Goal: Task Accomplishment & Management: Use online tool/utility

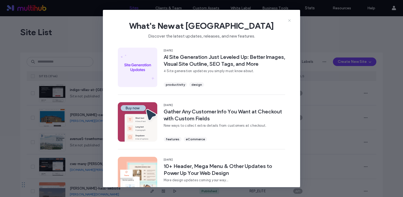
click at [291, 20] on icon at bounding box center [289, 20] width 4 height 4
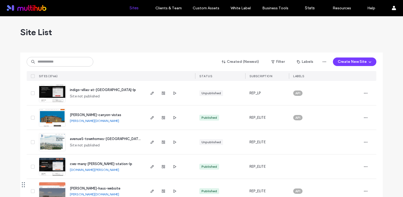
click at [61, 64] on input at bounding box center [60, 62] width 67 height 10
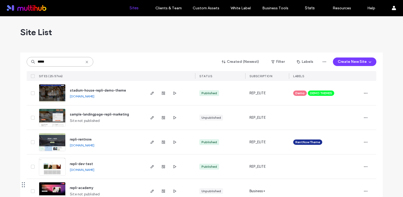
scroll to position [47, 0]
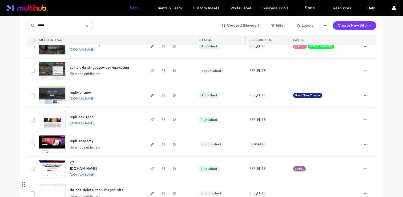
type input "*****"
click at [78, 166] on div "www.repli360.com" at bounding box center [83, 168] width 27 height 5
click at [80, 167] on span "www.repli360.com" at bounding box center [83, 169] width 27 height 4
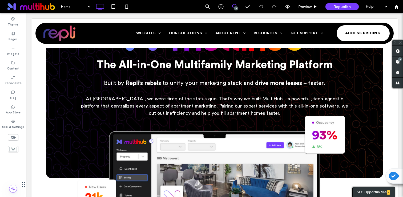
scroll to position [324, 0]
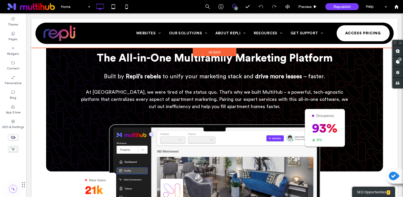
click at [34, 42] on div at bounding box center [214, 33] width 366 height 29
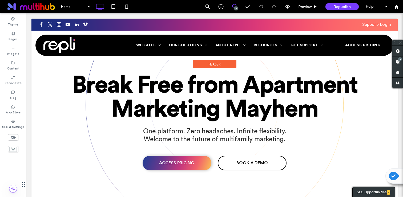
scroll to position [0, 0]
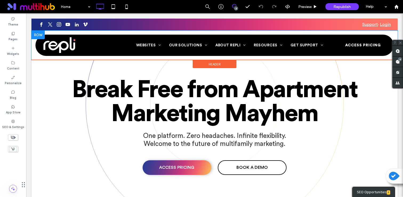
click at [38, 33] on div at bounding box center [37, 35] width 13 height 9
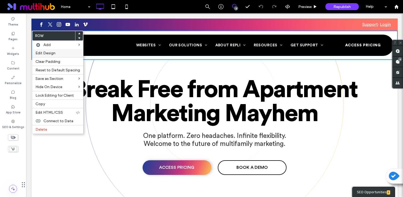
click at [43, 54] on span "Edit Design" at bounding box center [45, 53] width 20 height 5
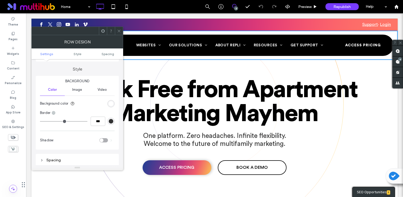
scroll to position [43, 0]
click at [111, 104] on div "rgb(255, 255, 255)" at bounding box center [111, 103] width 5 height 5
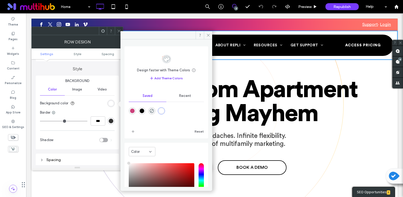
click at [141, 111] on div "rgba(0,0,0,1)" at bounding box center [142, 111] width 5 height 5
type input "*******"
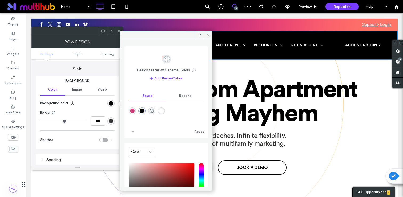
click at [208, 35] on use at bounding box center [208, 35] width 3 height 3
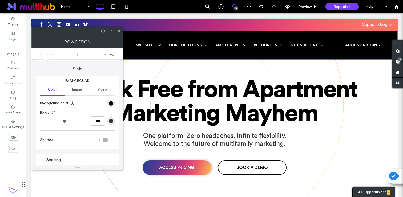
click at [119, 29] on icon at bounding box center [119, 31] width 4 height 4
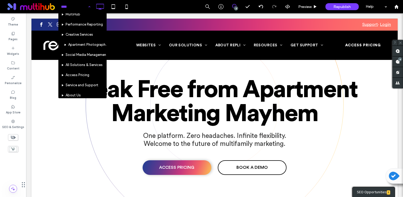
scroll to position [0, 0]
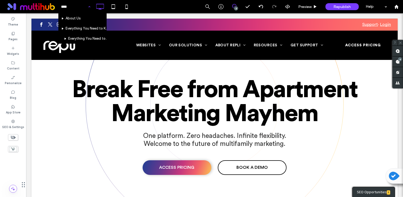
type input "*****"
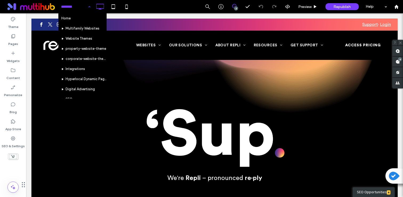
click at [74, 9] on input at bounding box center [74, 6] width 27 height 13
type input "**********"
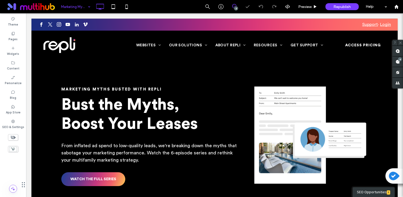
click at [79, 6] on input at bounding box center [74, 6] width 27 height 13
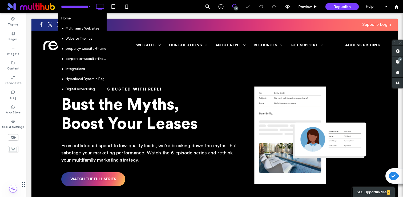
type input "*"
type input "****"
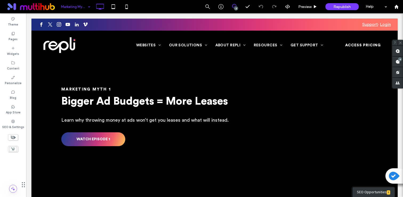
click at [69, 6] on input at bounding box center [74, 6] width 27 height 13
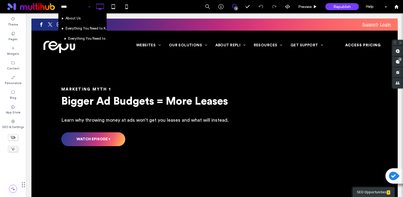
type input "*****"
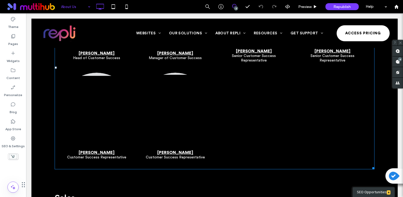
scroll to position [2153, 0]
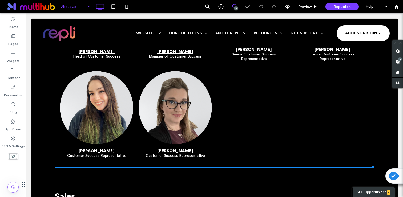
click at [218, 119] on div at bounding box center [253, 116] width 79 height 97
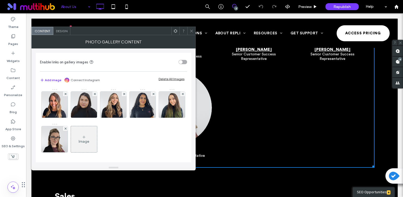
click at [86, 138] on icon at bounding box center [84, 137] width 4 height 4
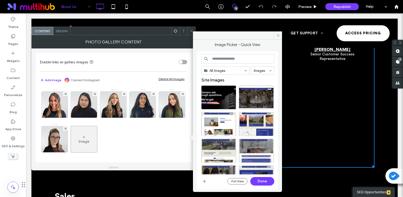
click at [222, 62] on input at bounding box center [237, 59] width 73 height 10
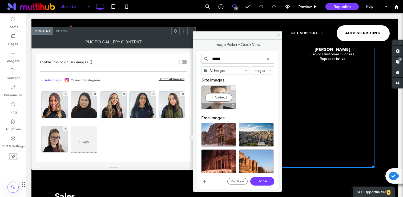
type input "******"
click at [217, 97] on div "Select" at bounding box center [218, 98] width 35 height 24
click at [261, 182] on button "Done" at bounding box center [262, 181] width 24 height 9
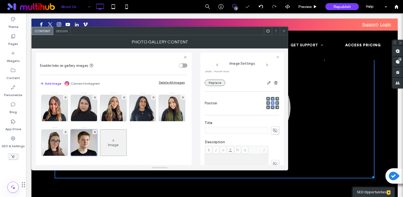
scroll to position [52, 0]
click at [274, 125] on icon at bounding box center [274, 128] width 5 height 6
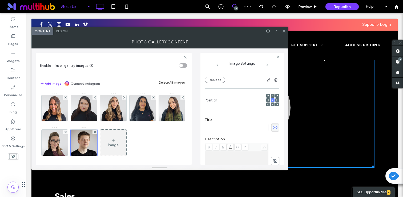
click at [272, 162] on icon at bounding box center [274, 161] width 5 height 6
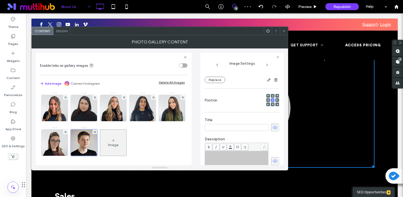
click at [215, 128] on input at bounding box center [237, 127] width 64 height 7
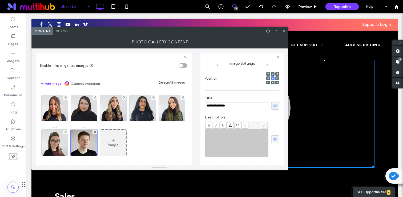
scroll to position [78, 0]
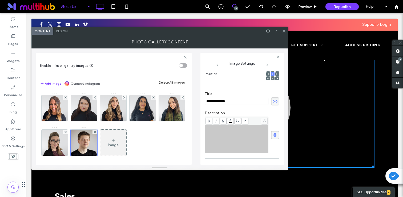
type input "**********"
click at [230, 147] on div "Rich Text Editor" at bounding box center [237, 139] width 62 height 27
click at [234, 132] on div "Rich Text Editor" at bounding box center [237, 139] width 62 height 27
click at [284, 30] on icon at bounding box center [284, 31] width 4 height 4
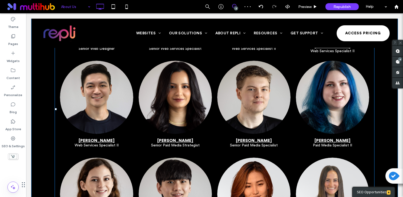
scroll to position [1361, 0]
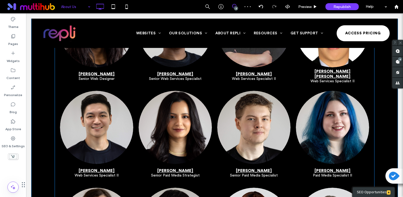
click at [253, 124] on link at bounding box center [254, 128] width 78 height 78
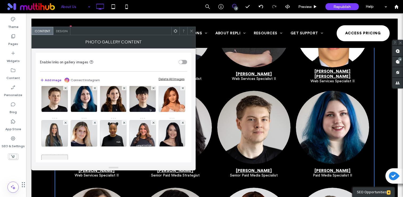
scroll to position [67, 0]
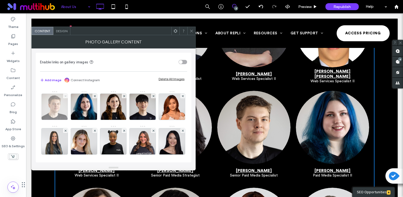
click at [66, 96] on use at bounding box center [65, 96] width 2 height 2
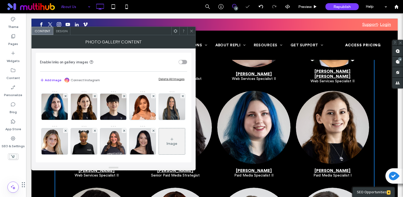
click at [193, 30] on div at bounding box center [191, 31] width 8 height 8
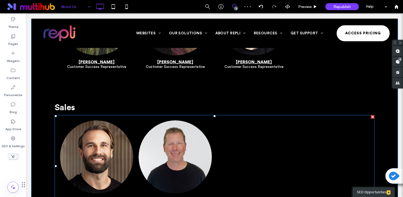
scroll to position [2249, 0]
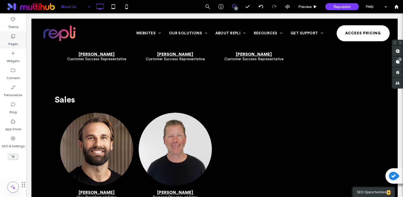
click at [9, 39] on label "Pages" at bounding box center [13, 42] width 10 height 7
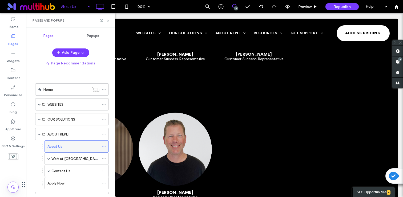
click at [104, 146] on icon at bounding box center [104, 147] width 4 height 4
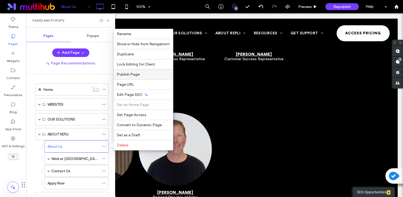
click at [137, 74] on span "Publish Page" at bounding box center [128, 74] width 23 height 5
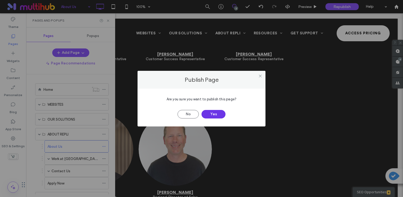
click at [211, 113] on button "Yes" at bounding box center [213, 114] width 24 height 9
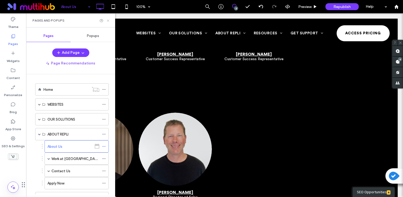
click at [107, 22] on icon at bounding box center [108, 21] width 4 height 4
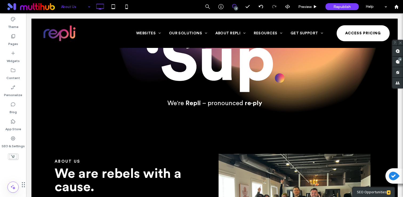
scroll to position [0, 0]
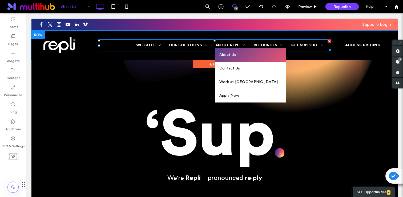
click at [242, 52] on link "About Us" at bounding box center [250, 55] width 71 height 14
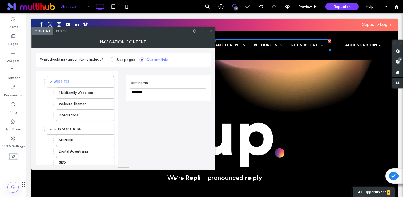
click at [211, 33] on span at bounding box center [211, 31] width 4 height 8
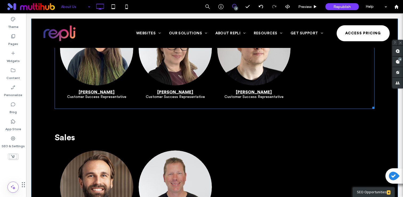
scroll to position [2207, 0]
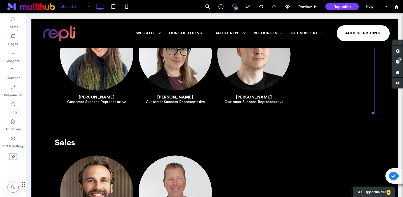
click at [104, 78] on link at bounding box center [97, 54] width 78 height 78
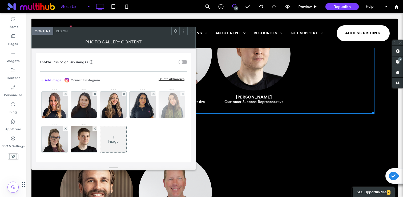
click at [181, 95] on use at bounding box center [182, 94] width 2 height 2
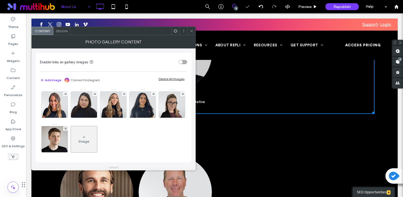
click at [190, 28] on span at bounding box center [191, 31] width 4 height 8
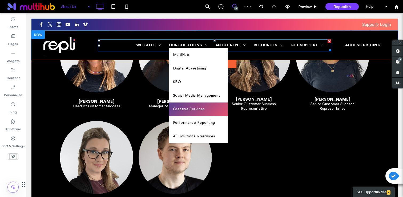
scroll to position [2102, 0]
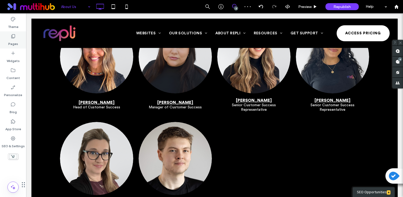
click at [16, 43] on label "Pages" at bounding box center [13, 42] width 10 height 7
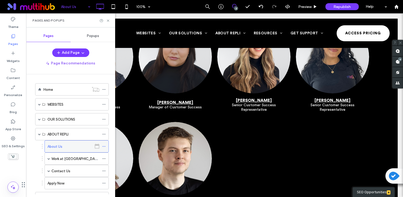
click at [103, 146] on icon at bounding box center [104, 147] width 4 height 4
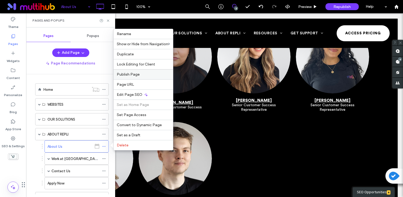
click at [130, 76] on span "Publish Page" at bounding box center [128, 74] width 23 height 5
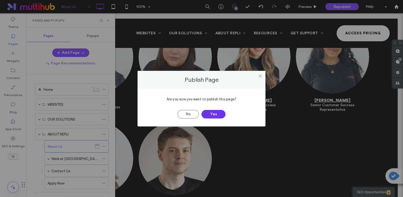
click at [219, 110] on button "Yes" at bounding box center [213, 114] width 24 height 9
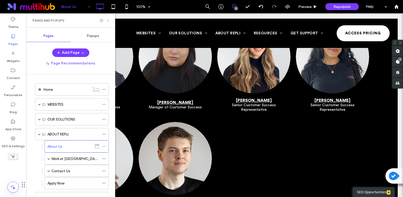
click at [107, 19] on icon at bounding box center [108, 21] width 4 height 4
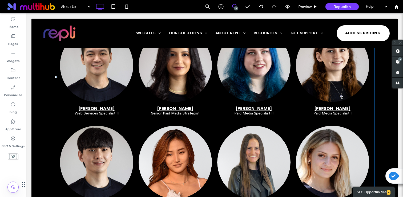
scroll to position [1418, 0]
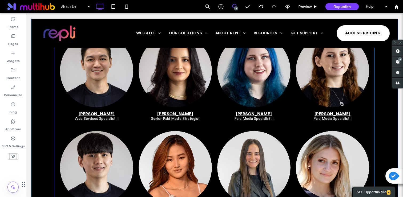
click at [336, 76] on link at bounding box center [333, 71] width 78 height 78
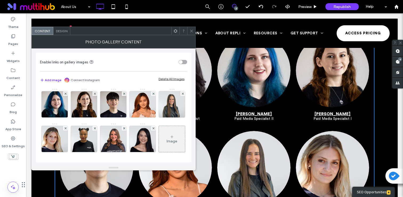
scroll to position [70, 0]
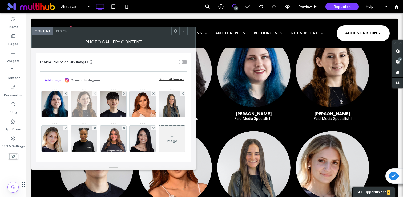
click at [96, 94] on icon at bounding box center [95, 93] width 2 height 2
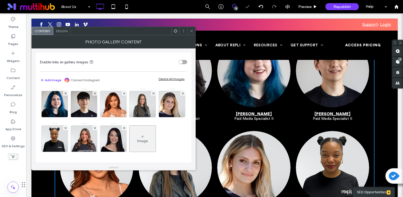
click at [191, 29] on icon at bounding box center [191, 31] width 4 height 4
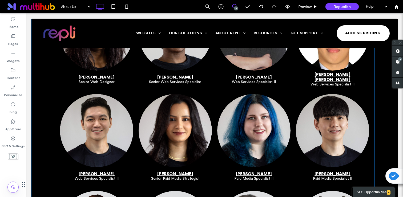
scroll to position [1453, 0]
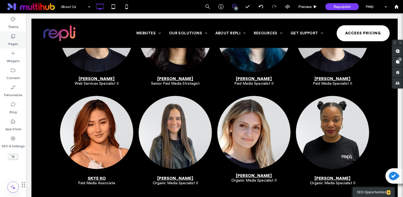
click at [16, 42] on label "Pages" at bounding box center [13, 42] width 10 height 7
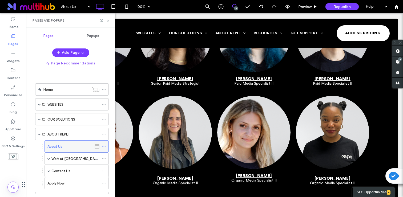
click at [104, 146] on use at bounding box center [103, 146] width 3 height 1
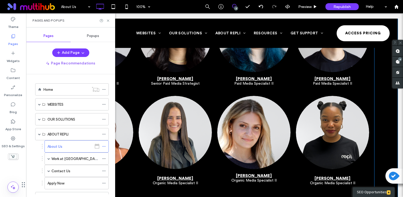
click at [176, 165] on link at bounding box center [175, 133] width 78 height 78
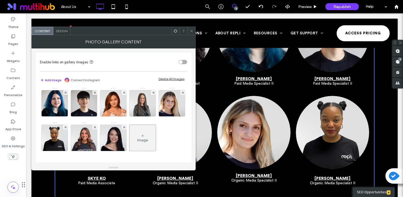
scroll to position [98, 0]
click at [129, 113] on img at bounding box center [142, 103] width 26 height 26
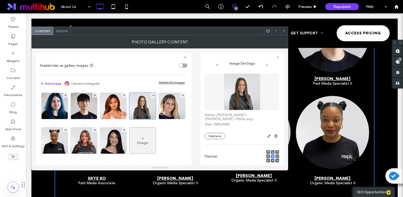
scroll to position [86, 0]
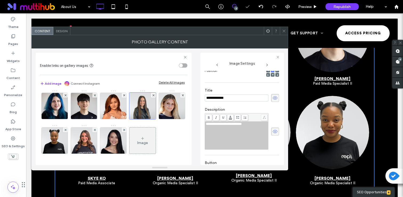
click at [235, 122] on span "**********" at bounding box center [224, 123] width 36 height 3
click at [206, 122] on span "**********" at bounding box center [224, 123] width 36 height 3
click at [249, 122] on span "**********" at bounding box center [228, 123] width 45 height 3
click at [261, 122] on div "**********" at bounding box center [237, 124] width 62 height 4
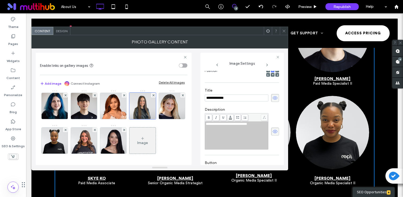
click at [283, 31] on icon at bounding box center [284, 31] width 4 height 4
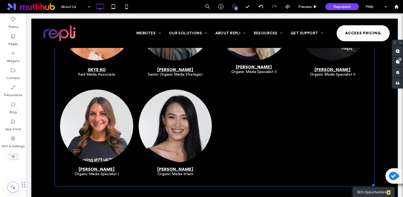
scroll to position [1563, 0]
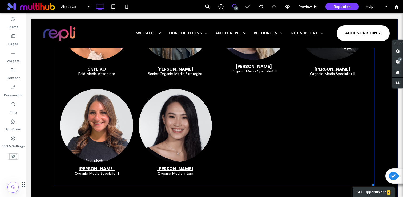
click at [101, 133] on link at bounding box center [97, 126] width 78 height 78
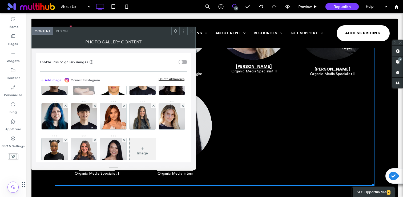
scroll to position [105, 0]
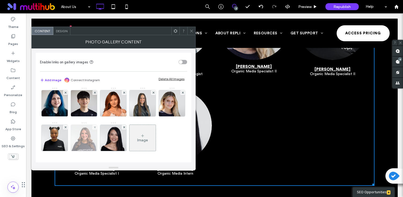
click at [71, 140] on img at bounding box center [84, 138] width 26 height 26
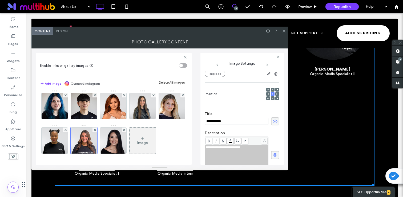
scroll to position [0, 0]
click at [249, 147] on div "**********" at bounding box center [237, 159] width 62 height 27
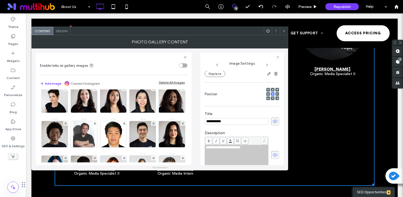
scroll to position [8, 0]
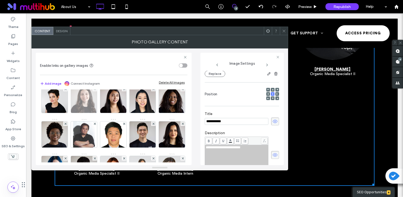
click at [87, 100] on img at bounding box center [84, 100] width 26 height 26
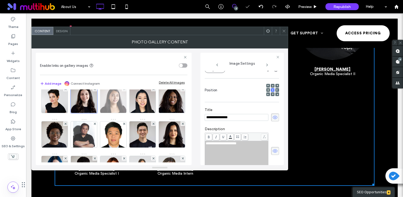
click at [114, 107] on img at bounding box center [113, 100] width 26 height 26
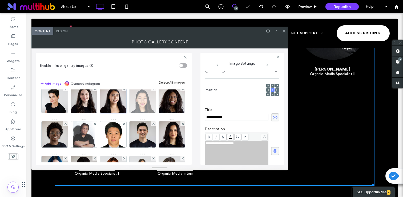
click at [140, 108] on img at bounding box center [142, 100] width 26 height 26
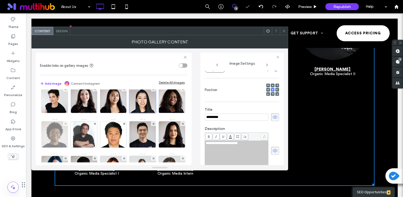
click at [68, 131] on img at bounding box center [55, 134] width 26 height 26
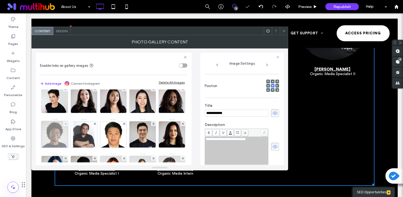
scroll to position [62, 0]
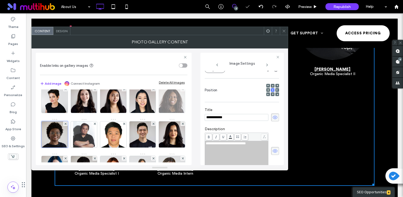
click at [159, 113] on img at bounding box center [172, 100] width 26 height 26
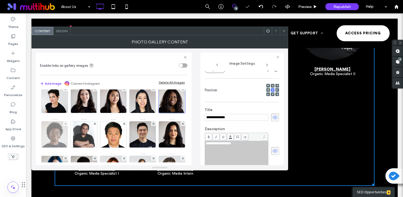
click at [68, 139] on img at bounding box center [55, 134] width 26 height 26
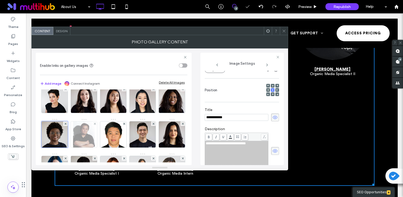
click at [95, 141] on img at bounding box center [84, 134] width 22 height 26
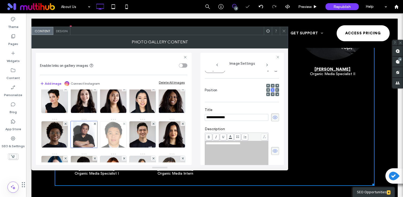
click at [126, 136] on img at bounding box center [113, 134] width 26 height 26
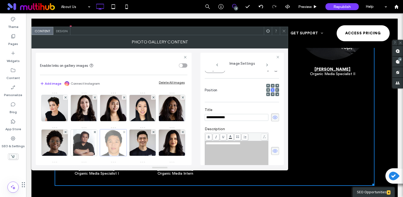
scroll to position [106, 0]
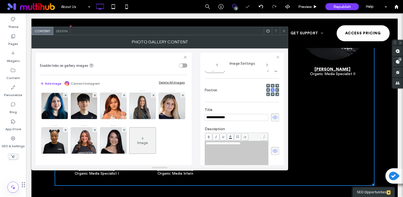
click at [286, 31] on icon at bounding box center [284, 31] width 4 height 4
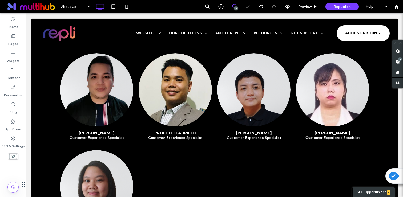
scroll to position [1833, 0]
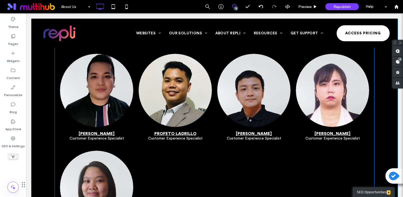
click at [117, 93] on link at bounding box center [97, 91] width 78 height 78
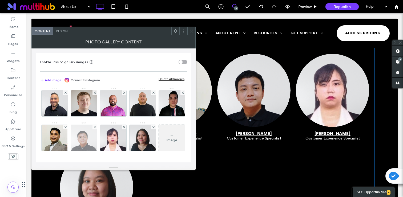
scroll to position [0, 0]
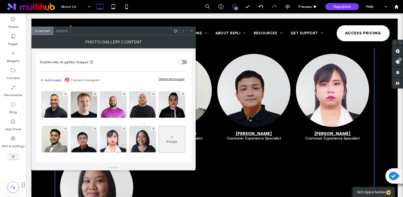
click at [192, 31] on icon at bounding box center [191, 31] width 4 height 4
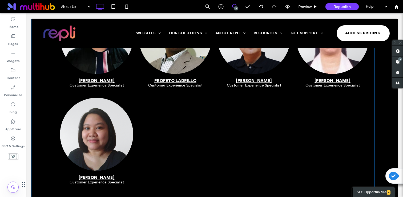
scroll to position [1887, 0]
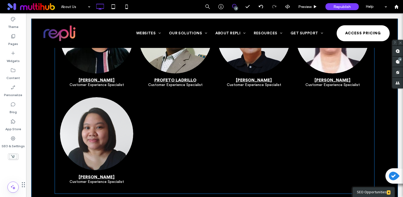
click at [100, 59] on link at bounding box center [97, 37] width 78 height 78
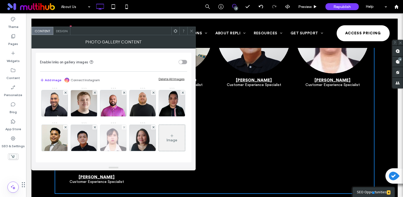
scroll to position [0, 0]
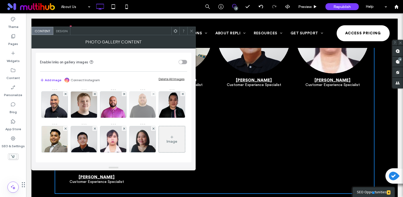
click at [143, 106] on img at bounding box center [142, 105] width 26 height 26
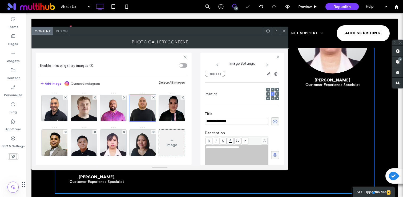
click at [285, 29] on icon at bounding box center [284, 31] width 4 height 4
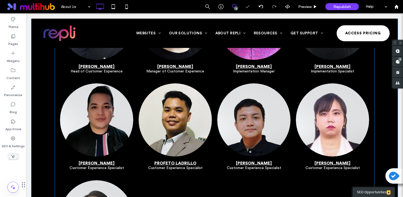
scroll to position [1806, 0]
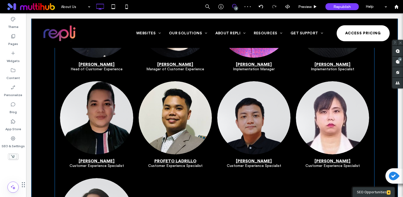
click at [102, 124] on link at bounding box center [97, 118] width 78 height 78
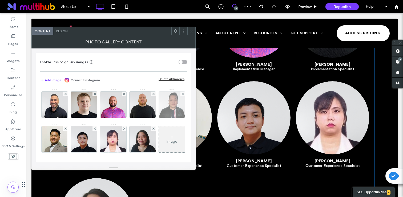
click at [159, 118] on img at bounding box center [172, 105] width 26 height 26
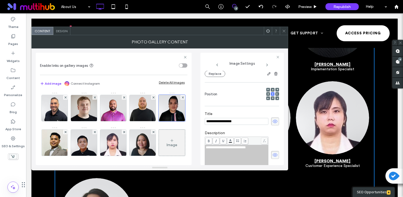
scroll to position [75, 0]
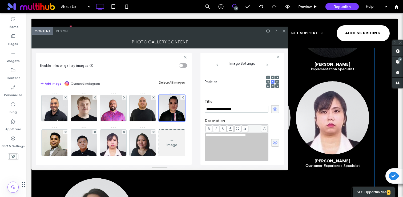
click at [206, 133] on span "**********" at bounding box center [226, 134] width 40 height 3
click at [67, 146] on img at bounding box center [55, 143] width 26 height 26
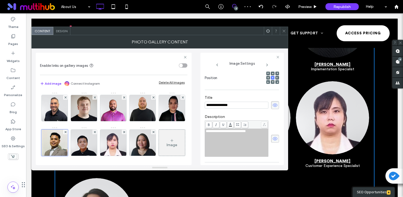
click at [205, 132] on div "**********" at bounding box center [236, 143] width 63 height 28
click at [206, 132] on span "**********" at bounding box center [226, 130] width 40 height 3
click at [285, 33] on icon at bounding box center [284, 31] width 4 height 4
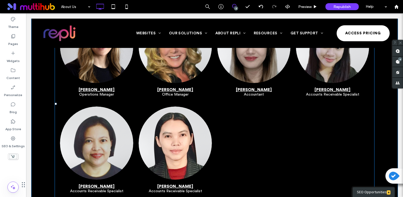
scroll to position [2780, 0]
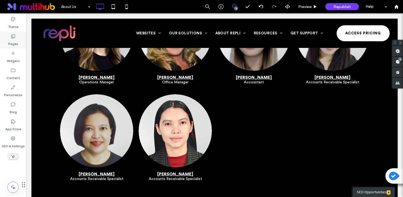
click at [18, 34] on div "Pages" at bounding box center [13, 39] width 26 height 17
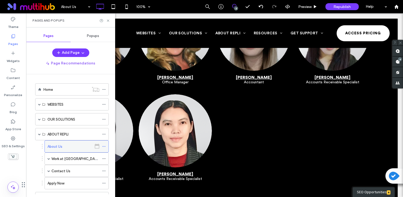
click at [104, 146] on icon at bounding box center [104, 147] width 4 height 4
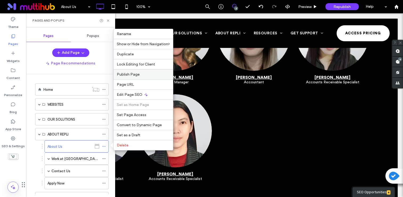
click at [134, 76] on span "Publish Page" at bounding box center [128, 74] width 23 height 5
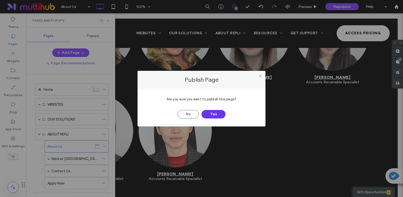
click at [215, 114] on button "Yes" at bounding box center [213, 114] width 24 height 9
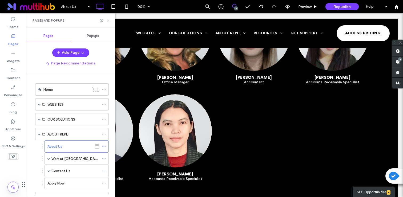
click at [109, 19] on use at bounding box center [108, 20] width 2 height 2
